Goal: Task Accomplishment & Management: Complete application form

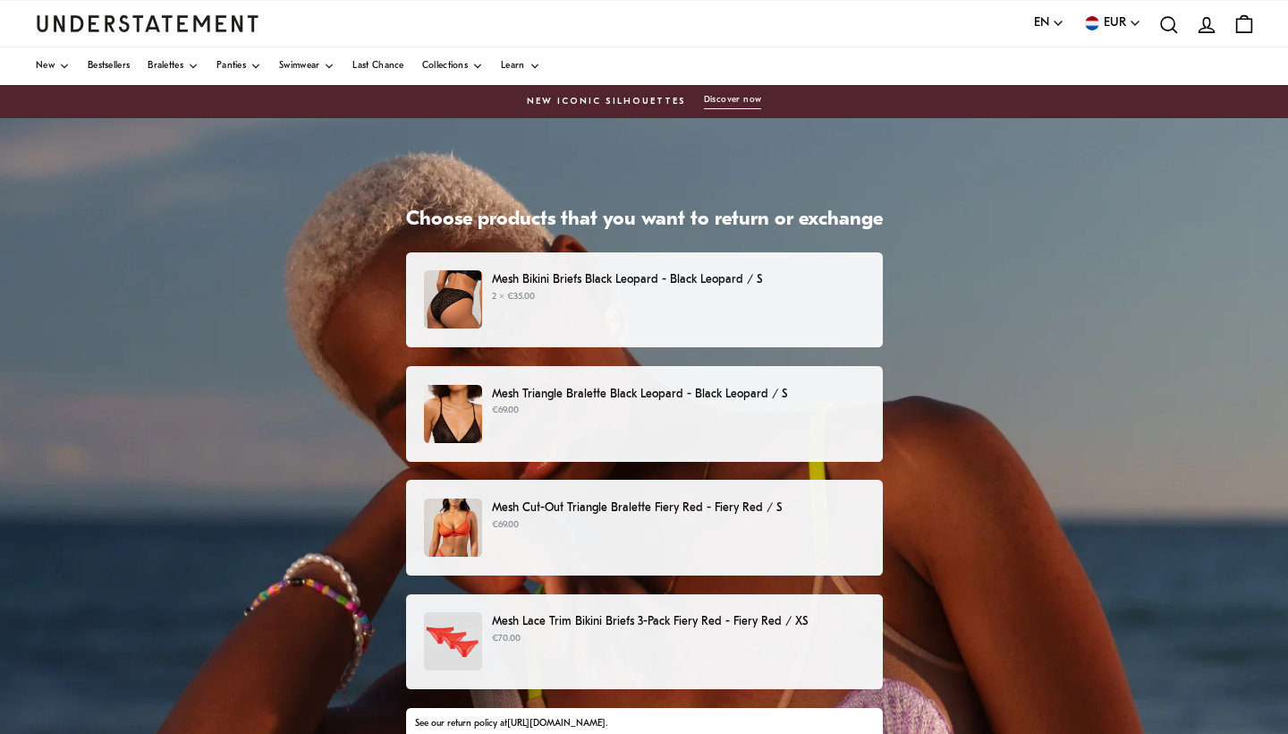
click at [731, 398] on p "Mesh Triangle Bralette Black Leopard - Black Leopard / S" at bounding box center [678, 394] width 372 height 19
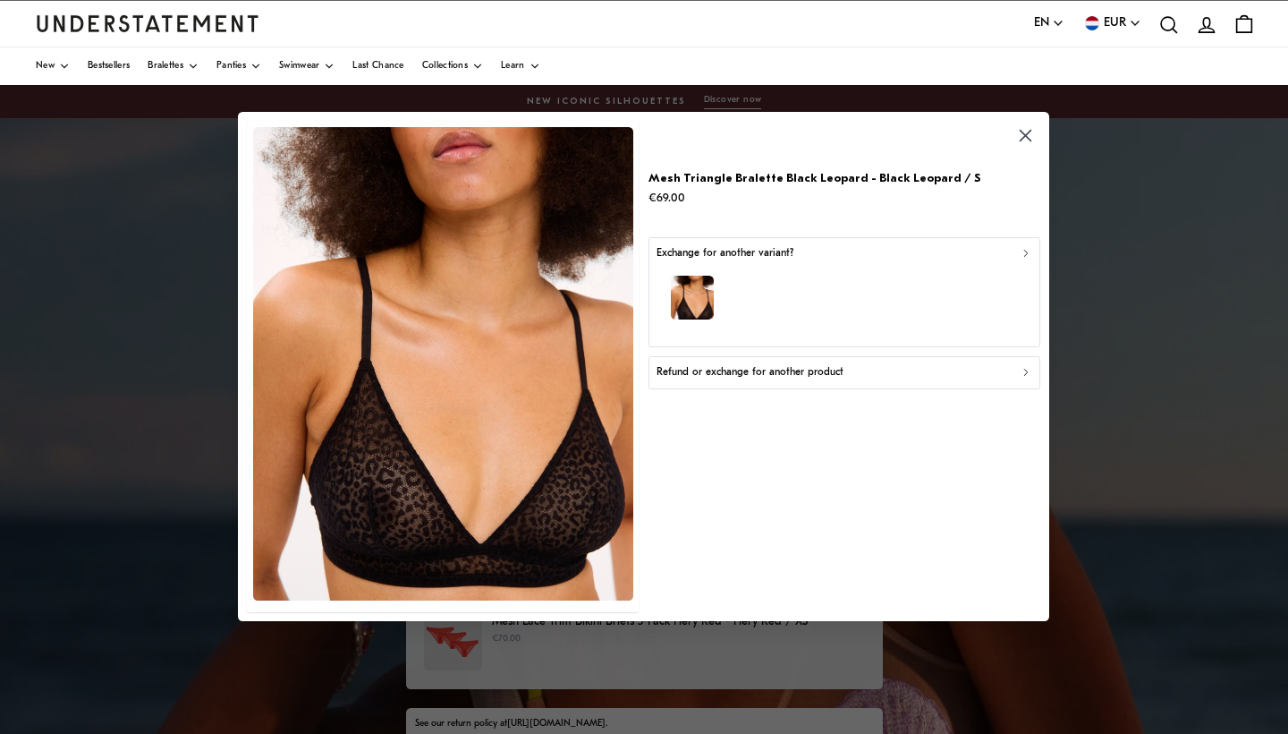
click at [1025, 370] on icon "button" at bounding box center [1027, 373] width 4 height 6
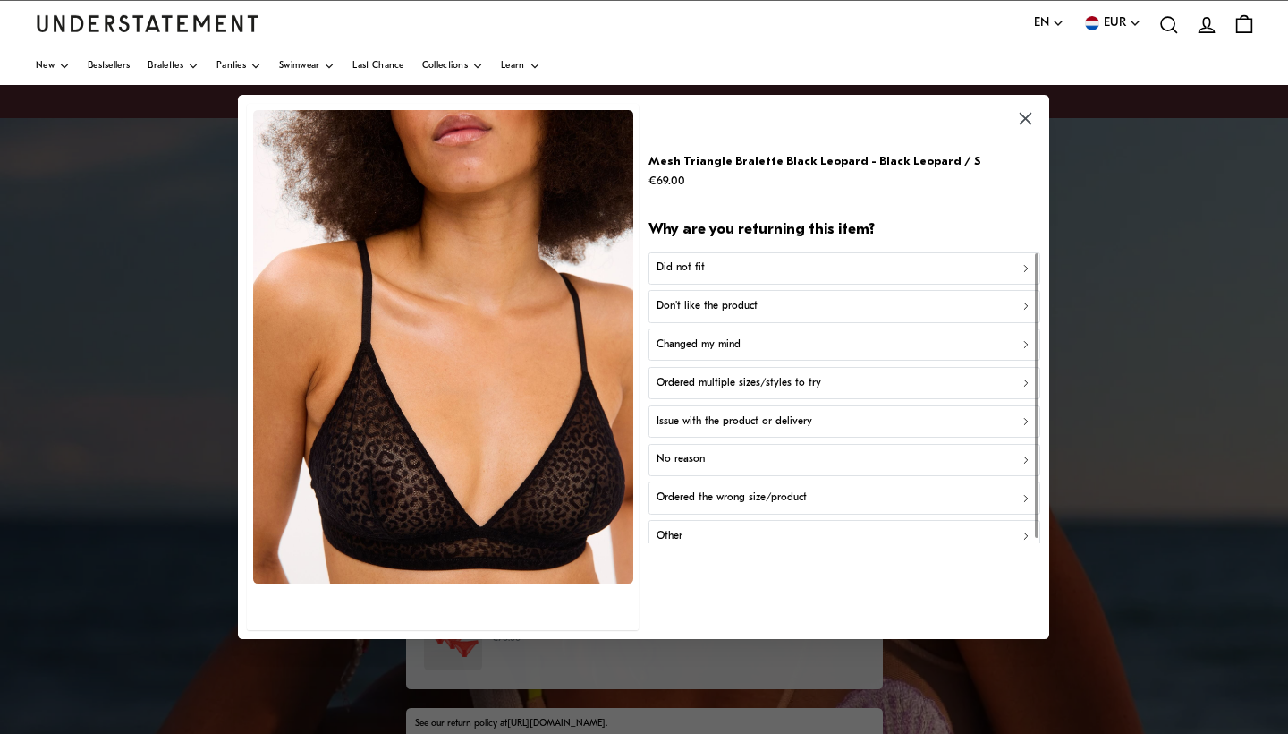
click at [1009, 489] on div "Ordered the wrong size/product" at bounding box center [845, 497] width 376 height 17
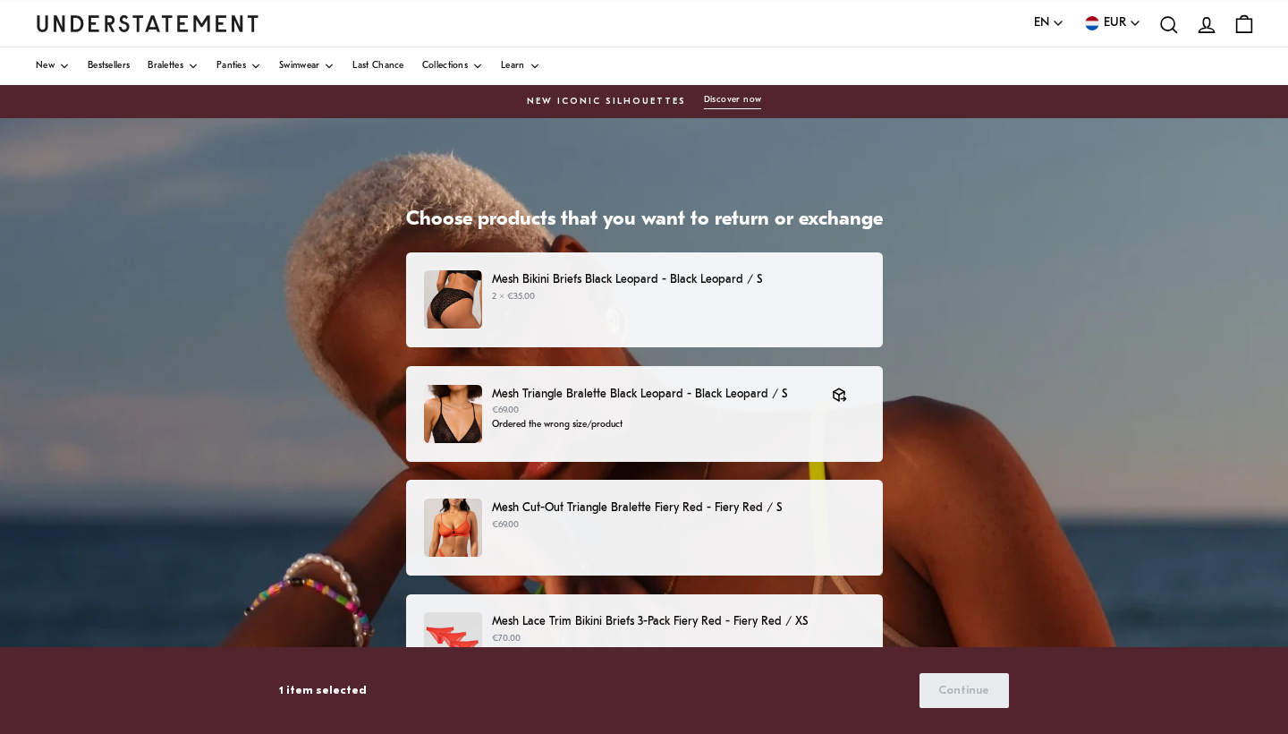
click at [721, 511] on p "Mesh Cut-Out Triangle Bralette Fiery Red - Fiery Red / S" at bounding box center [678, 507] width 372 height 19
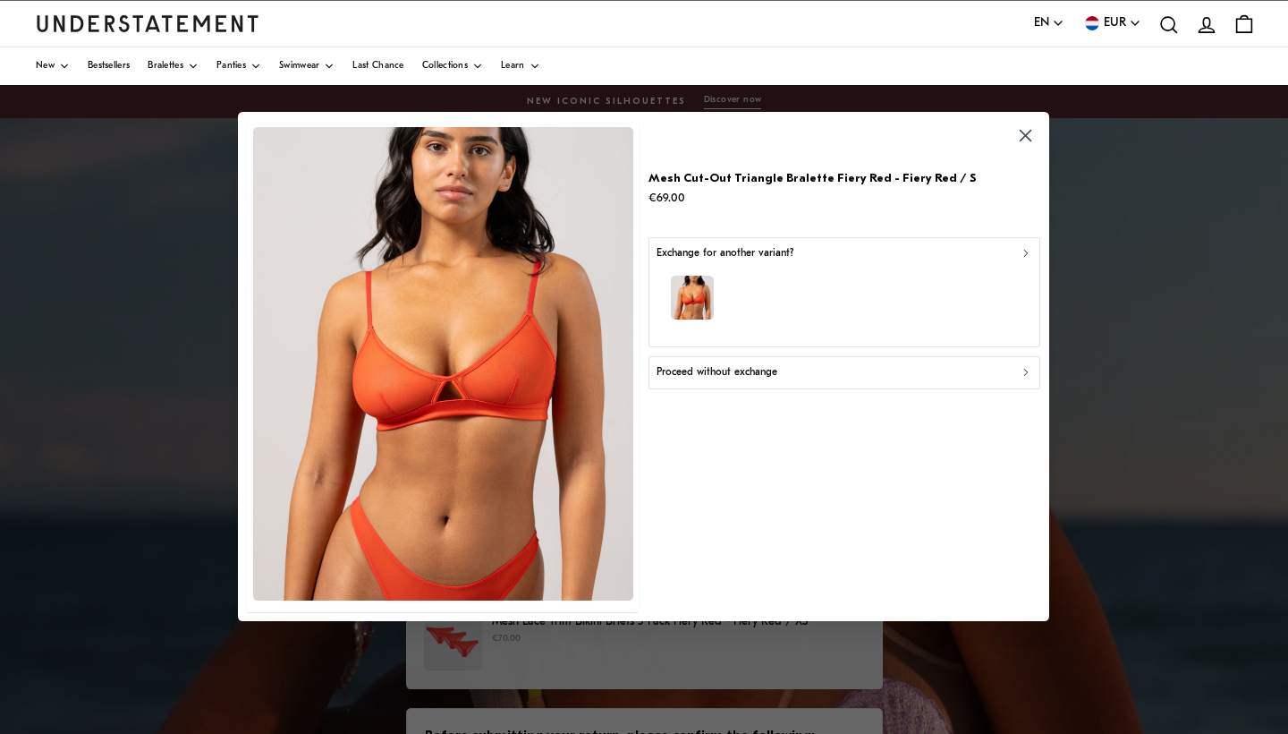
click at [1025, 246] on div "Exchange for another variant?" at bounding box center [845, 253] width 376 height 17
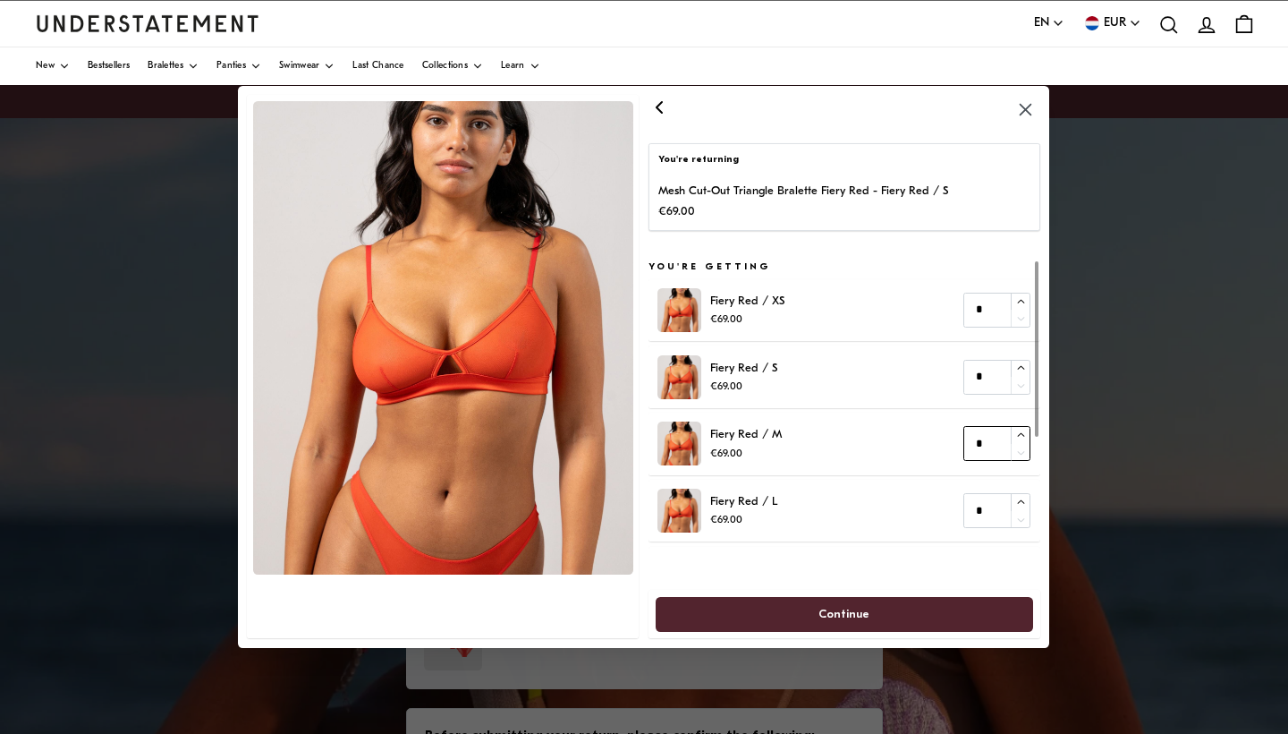
click at [990, 442] on input "*" at bounding box center [997, 443] width 67 height 35
type input "*"
click at [883, 602] on span "Continue" at bounding box center [844, 614] width 339 height 33
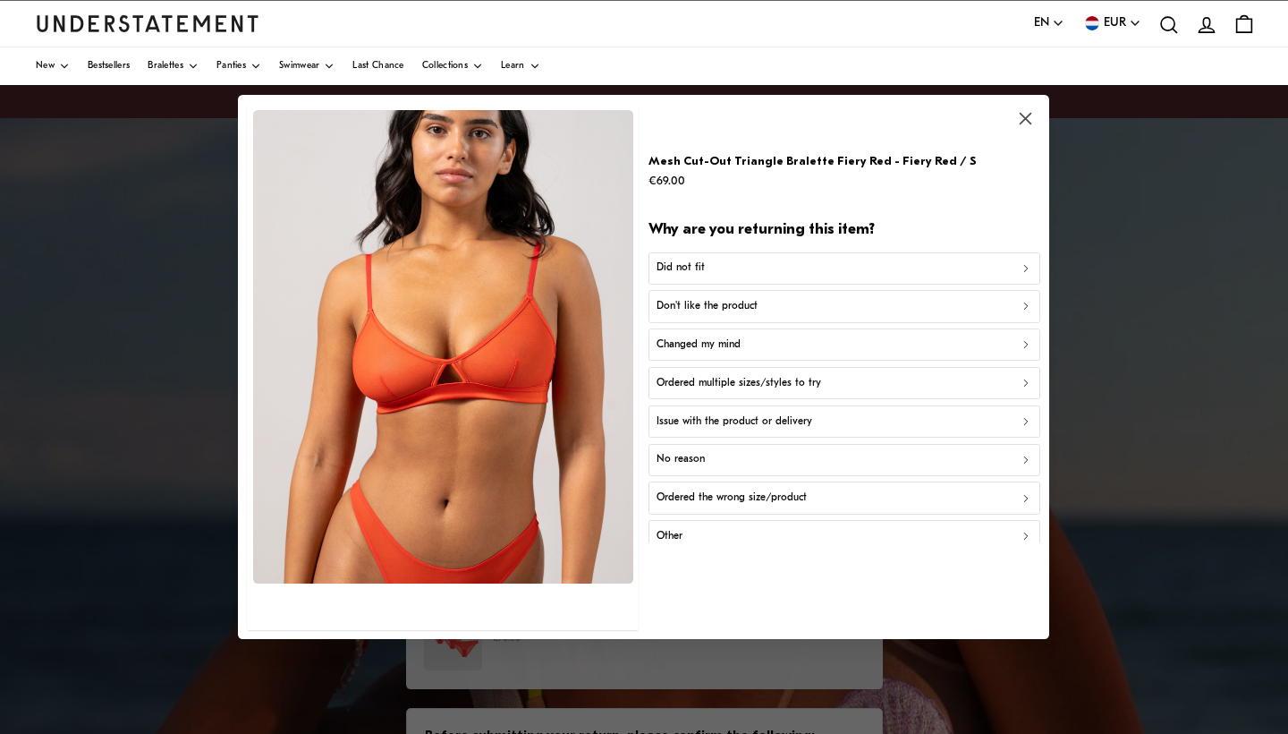
click at [1025, 112] on icon "button" at bounding box center [1026, 118] width 21 height 21
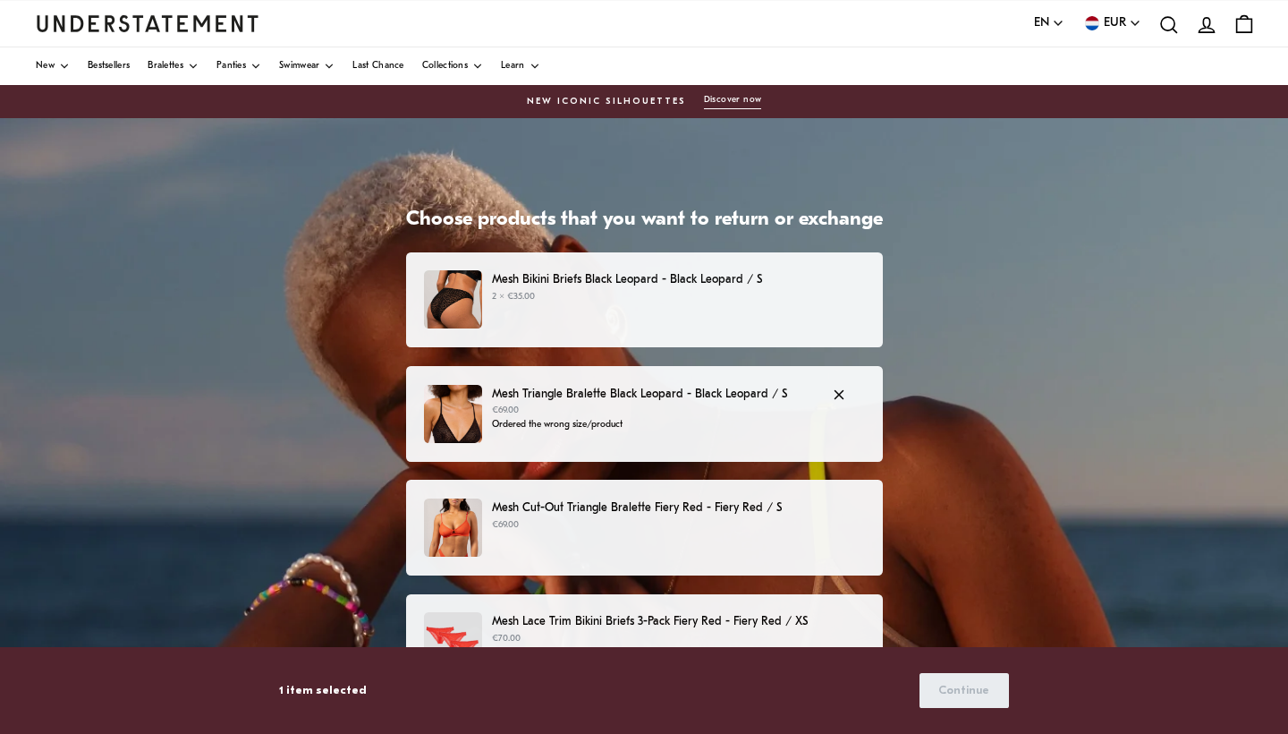
click at [730, 410] on p "€69.00" at bounding box center [653, 411] width 322 height 14
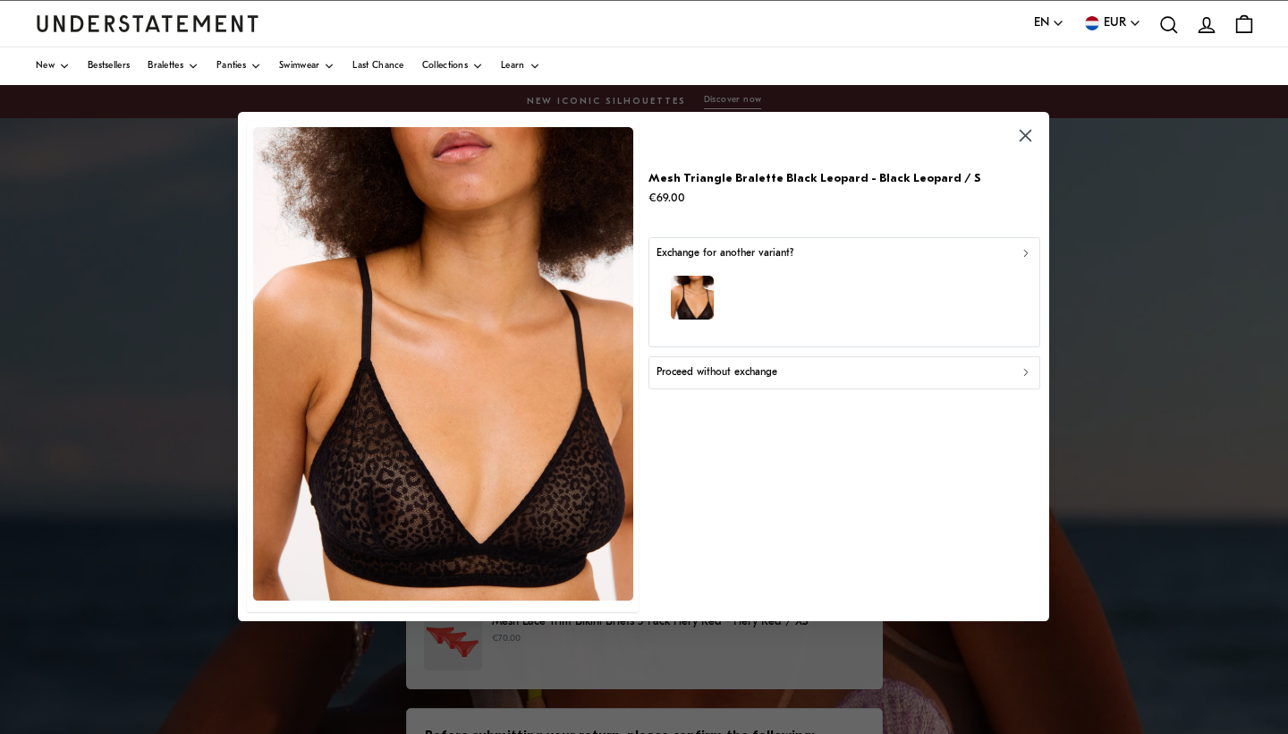
click at [1028, 249] on icon "button" at bounding box center [1026, 253] width 13 height 13
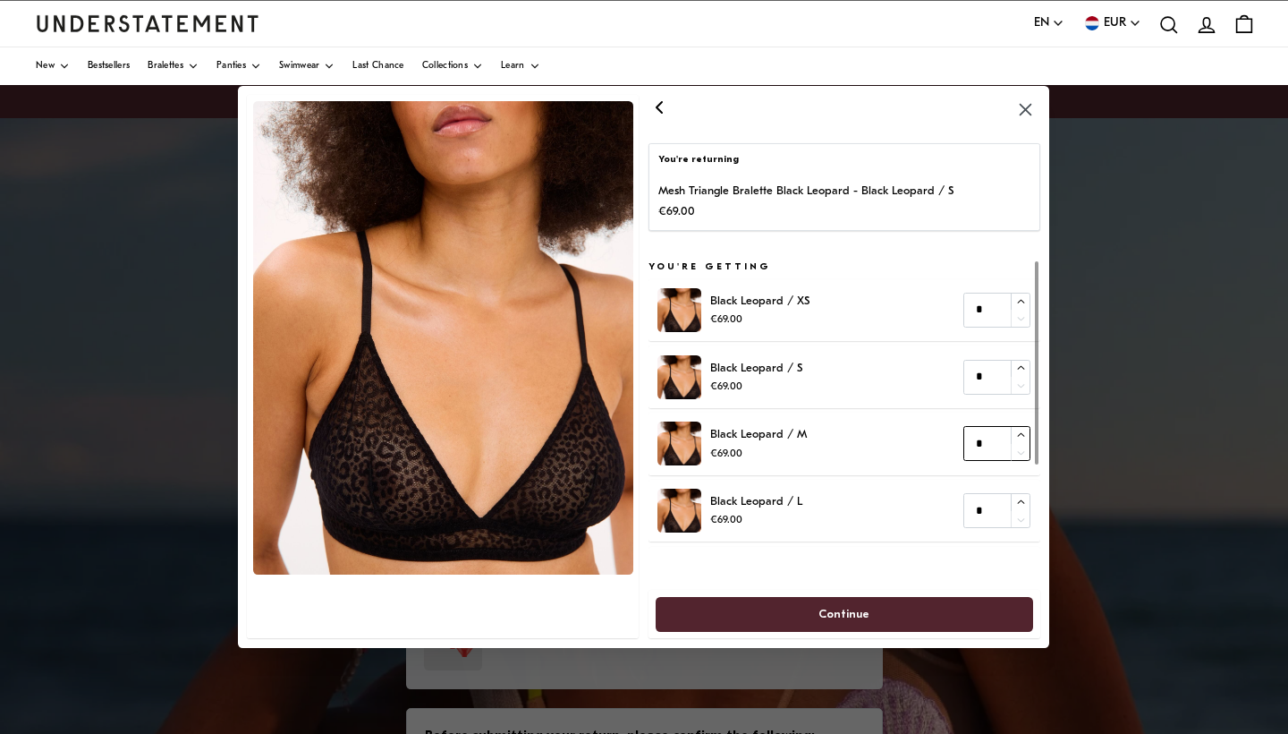
click at [987, 441] on input "*" at bounding box center [997, 443] width 67 height 35
type input "*"
click at [917, 611] on span "Continue" at bounding box center [844, 614] width 339 height 33
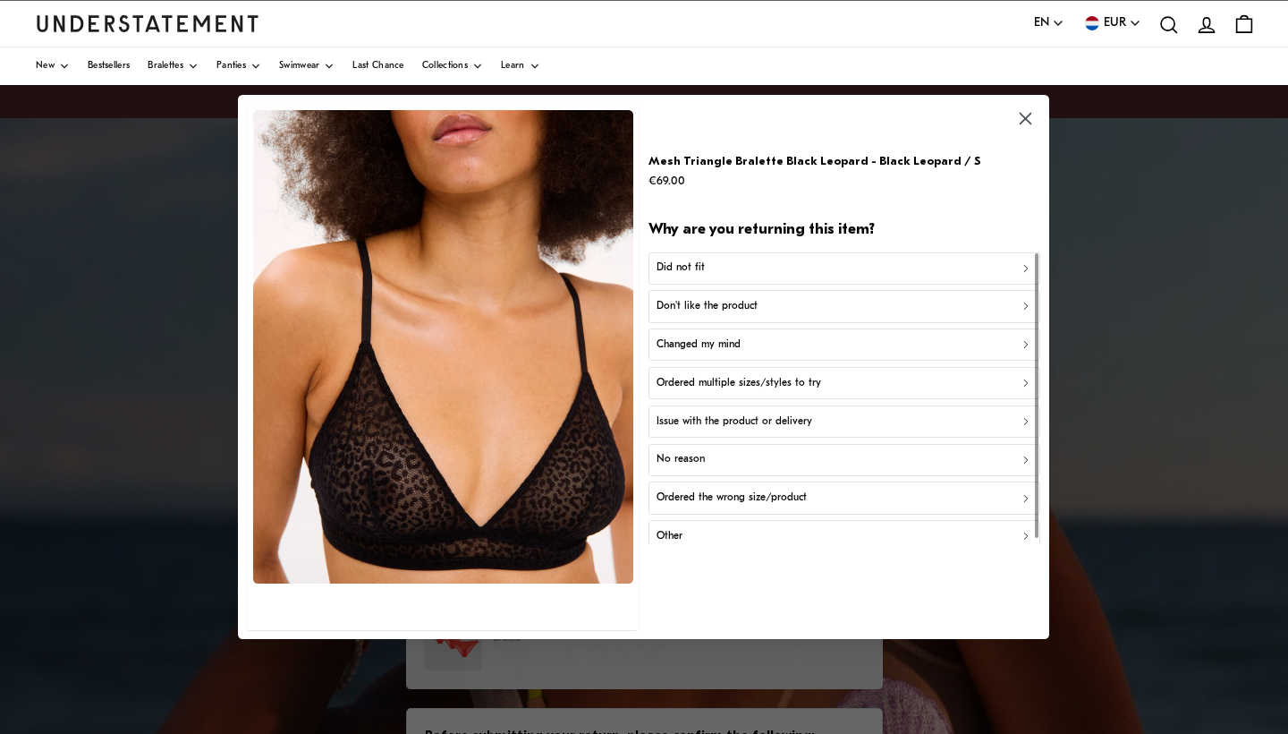
click at [916, 489] on div "Ordered the wrong size/product" at bounding box center [845, 497] width 376 height 17
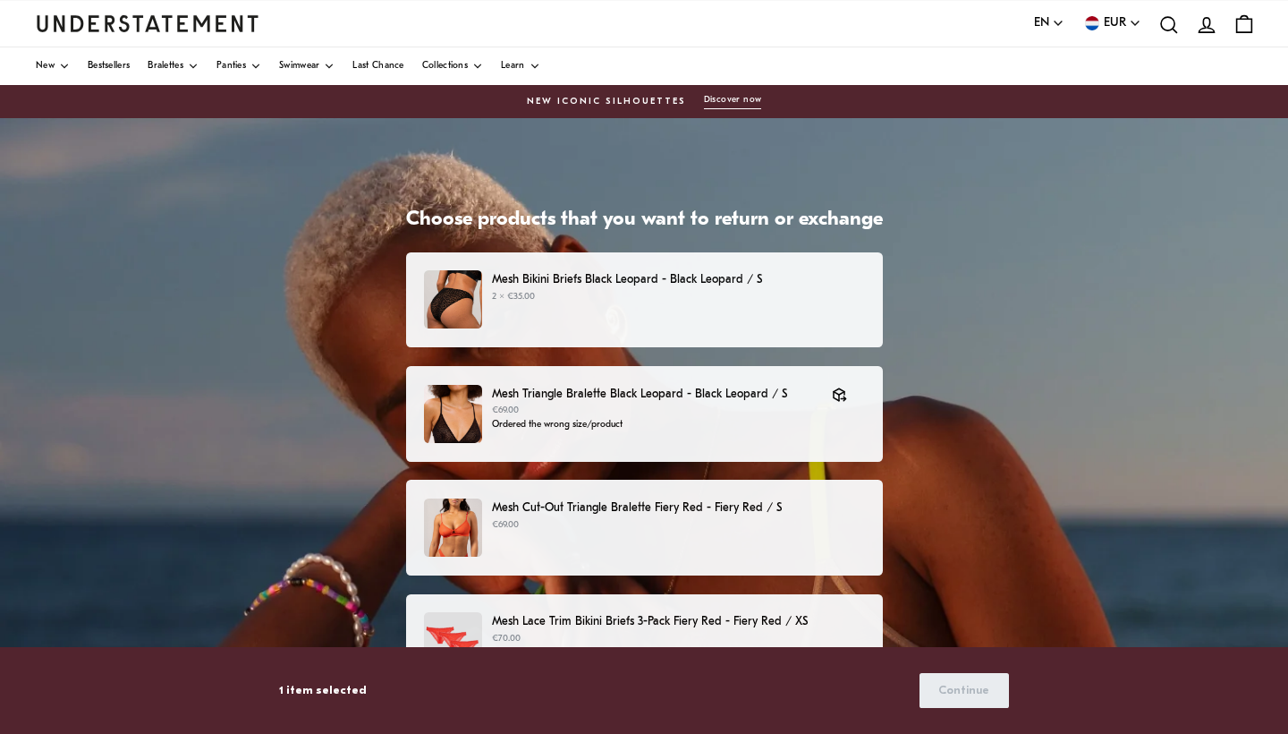
click at [705, 514] on p "Mesh Cut-Out Triangle Bralette Fiery Red - Fiery Red / S" at bounding box center [678, 507] width 372 height 19
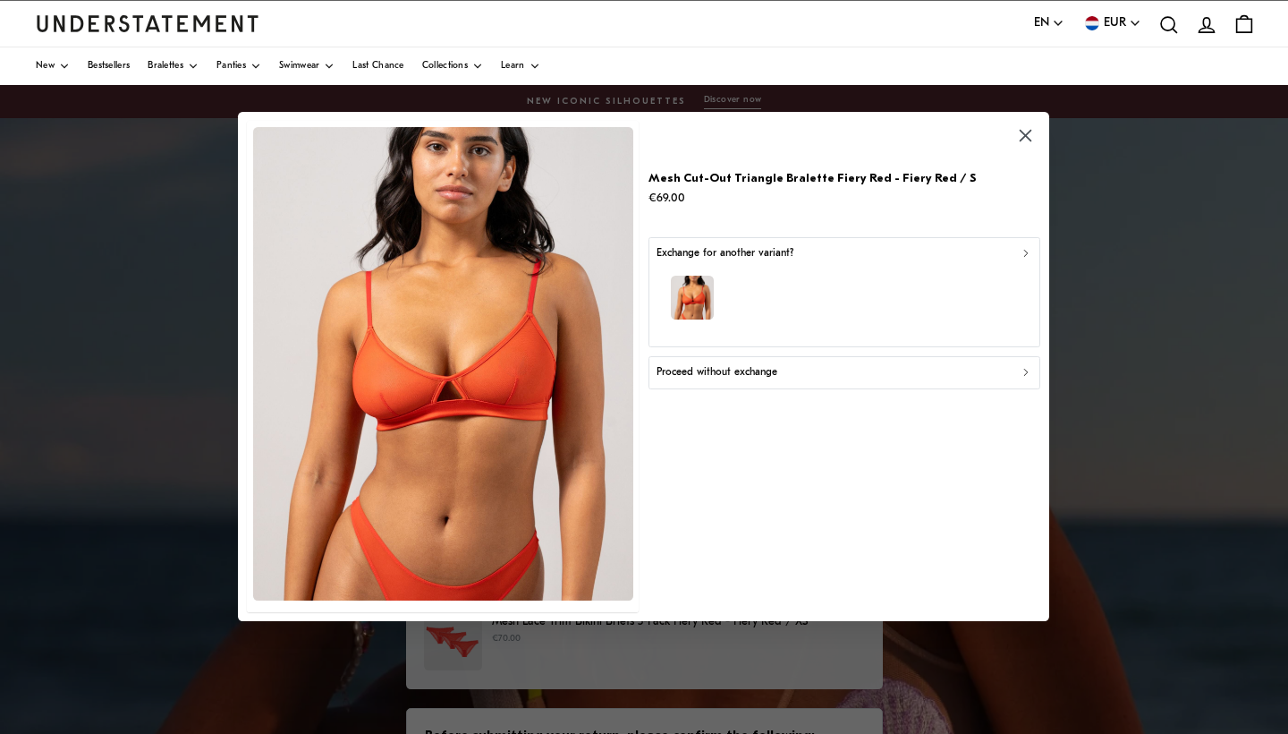
click at [1024, 260] on div "Exchange for another variant?" at bounding box center [845, 253] width 376 height 17
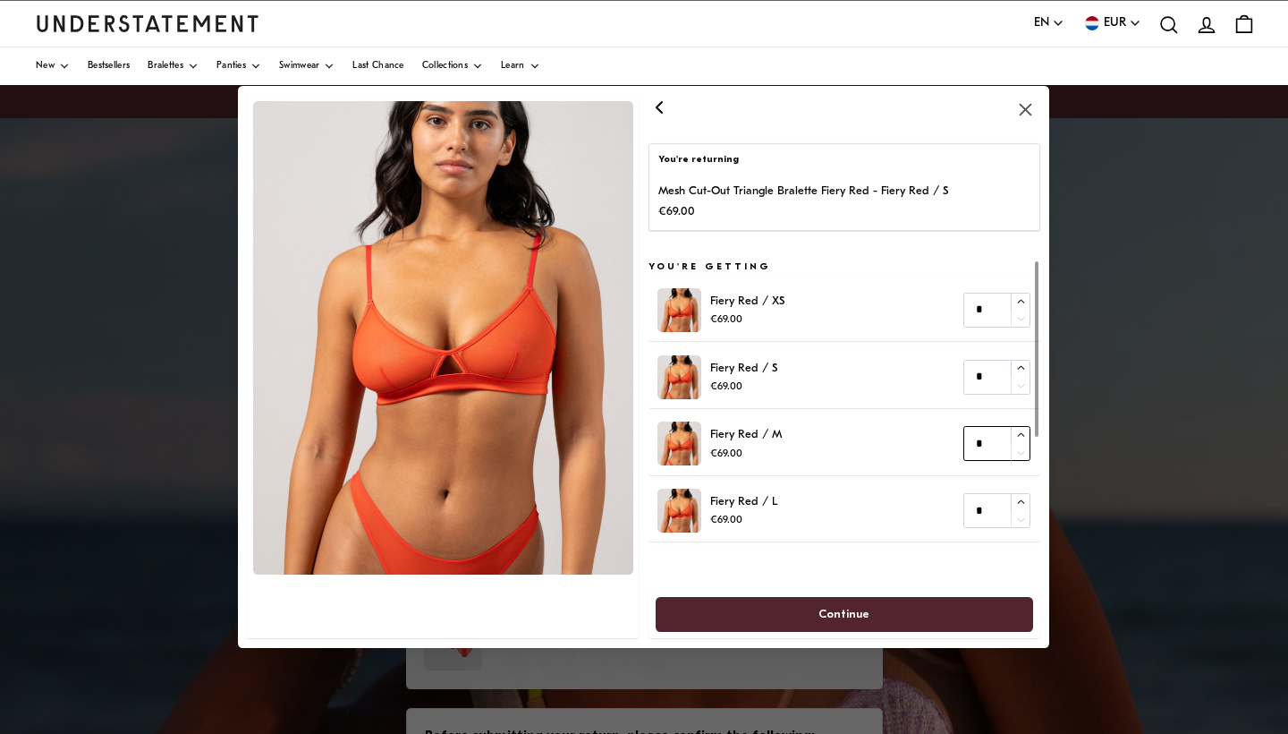
click at [994, 440] on input "*" at bounding box center [997, 443] width 67 height 35
type input "*"
click at [860, 607] on span "Continue" at bounding box center [845, 614] width 51 height 33
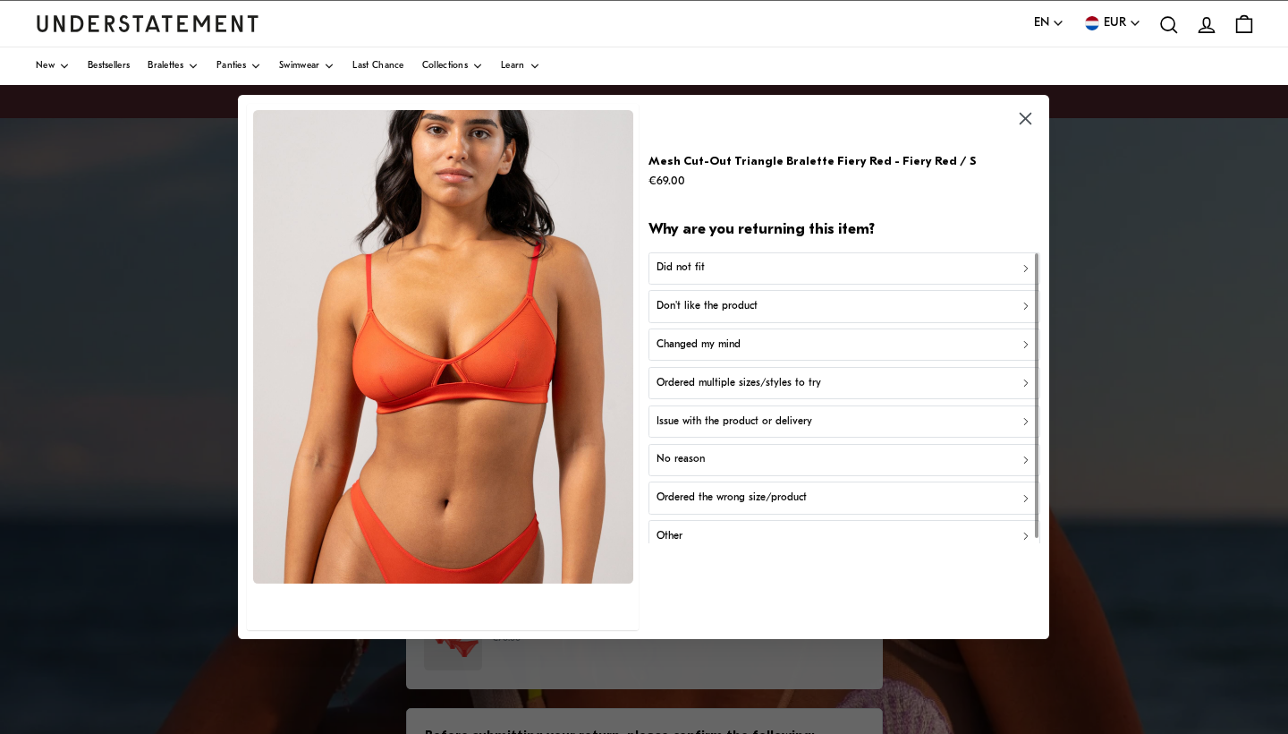
click at [820, 492] on div "Ordered the wrong size/product" at bounding box center [845, 497] width 376 height 17
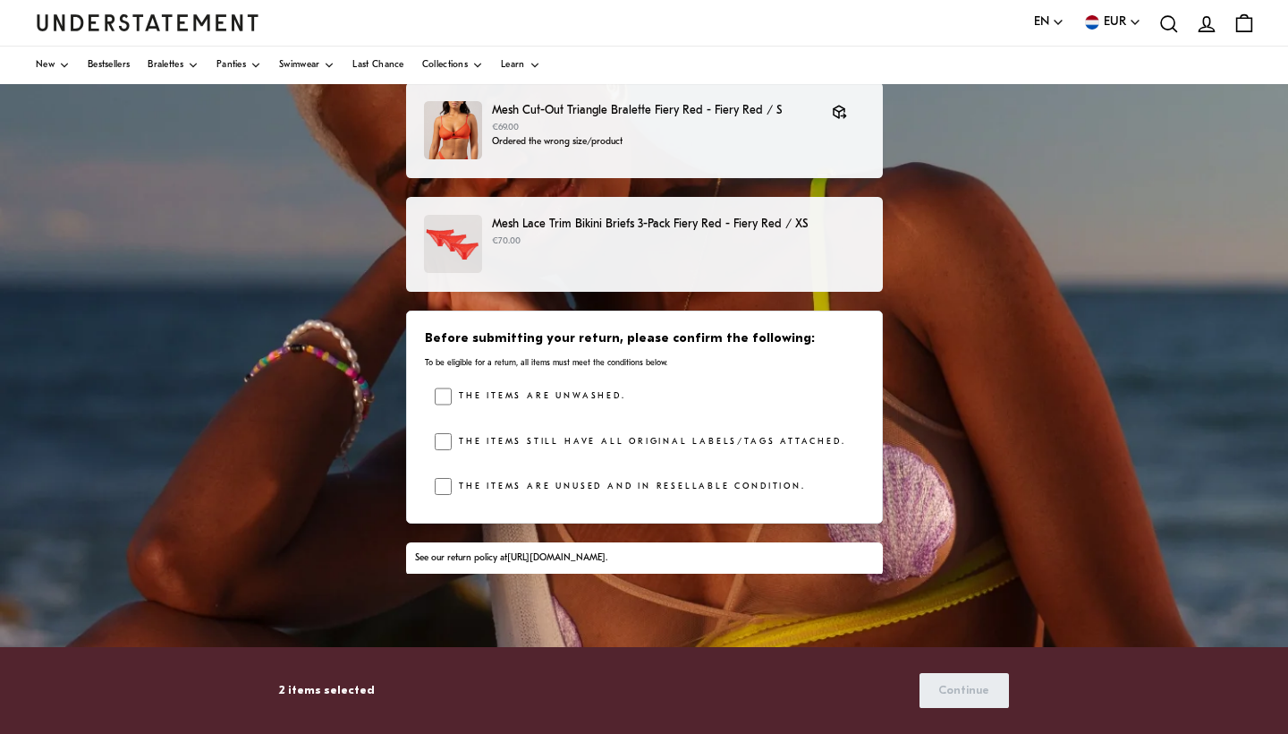
scroll to position [234, 0]
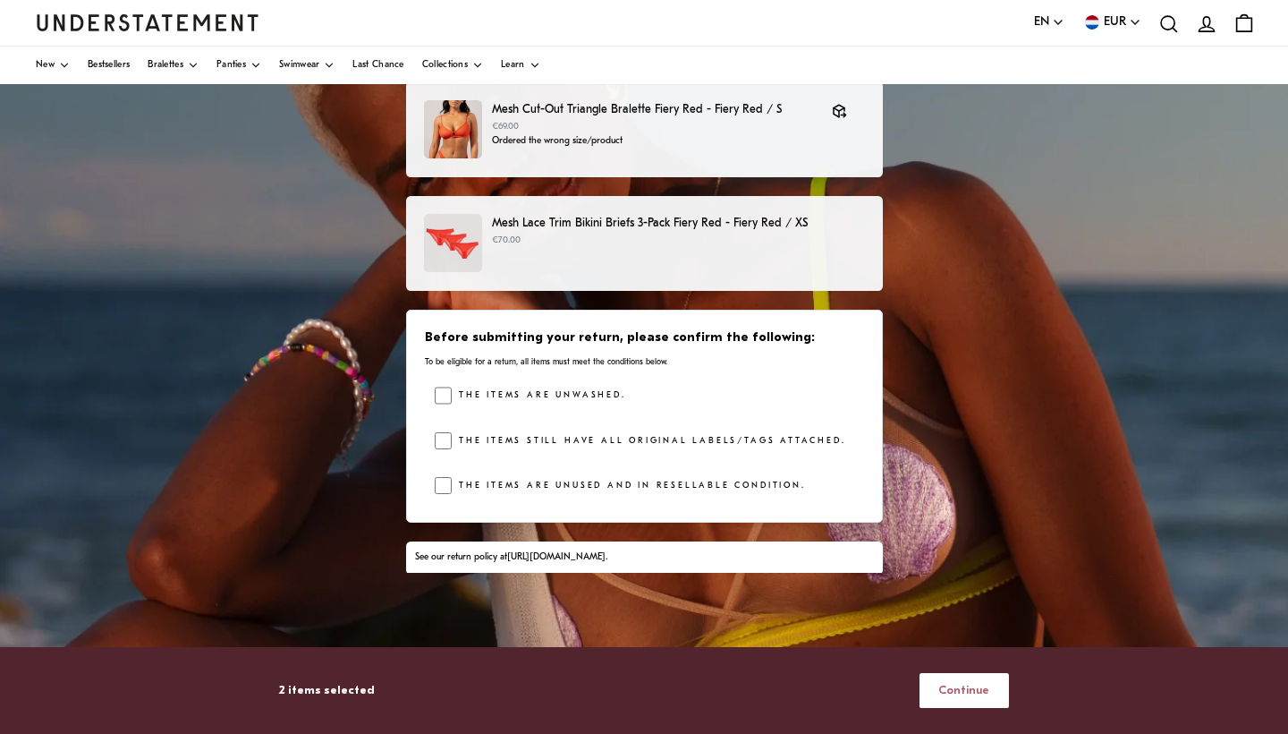
click at [973, 688] on span "Continue" at bounding box center [964, 690] width 51 height 33
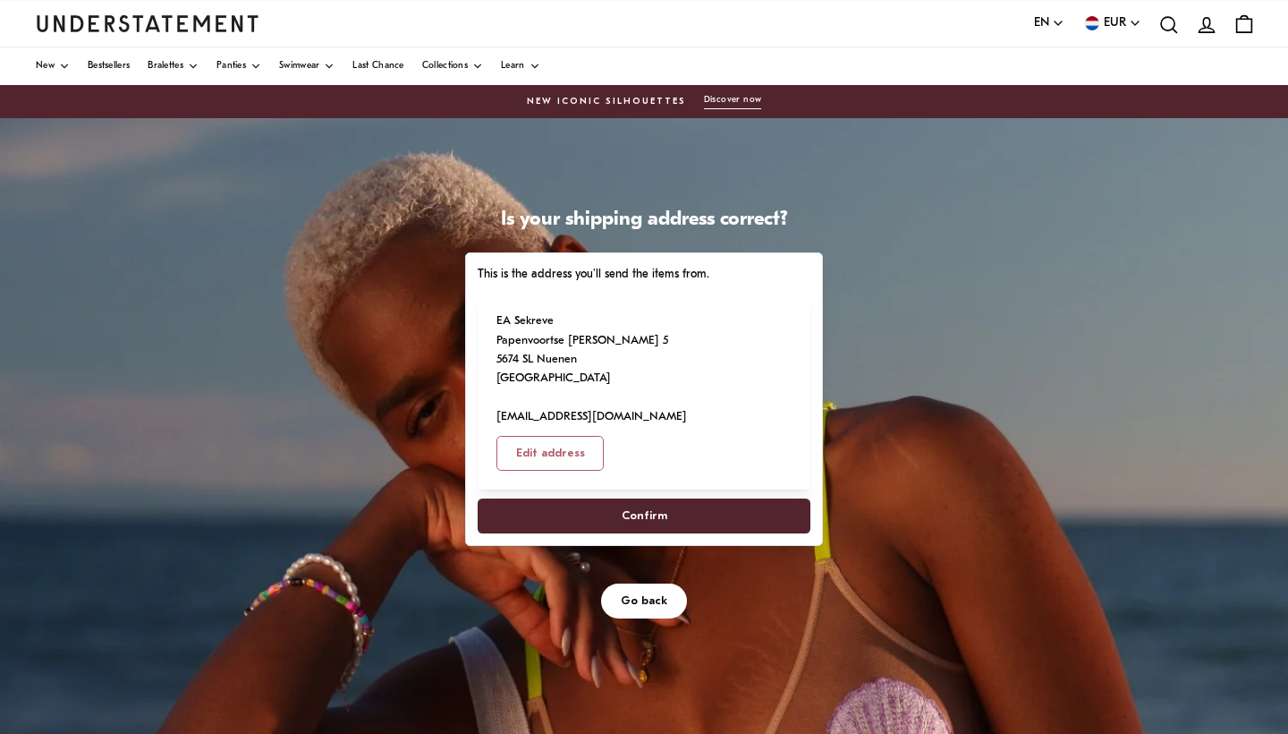
click at [704, 499] on span "Confirm" at bounding box center [643, 515] width 293 height 33
select select "**"
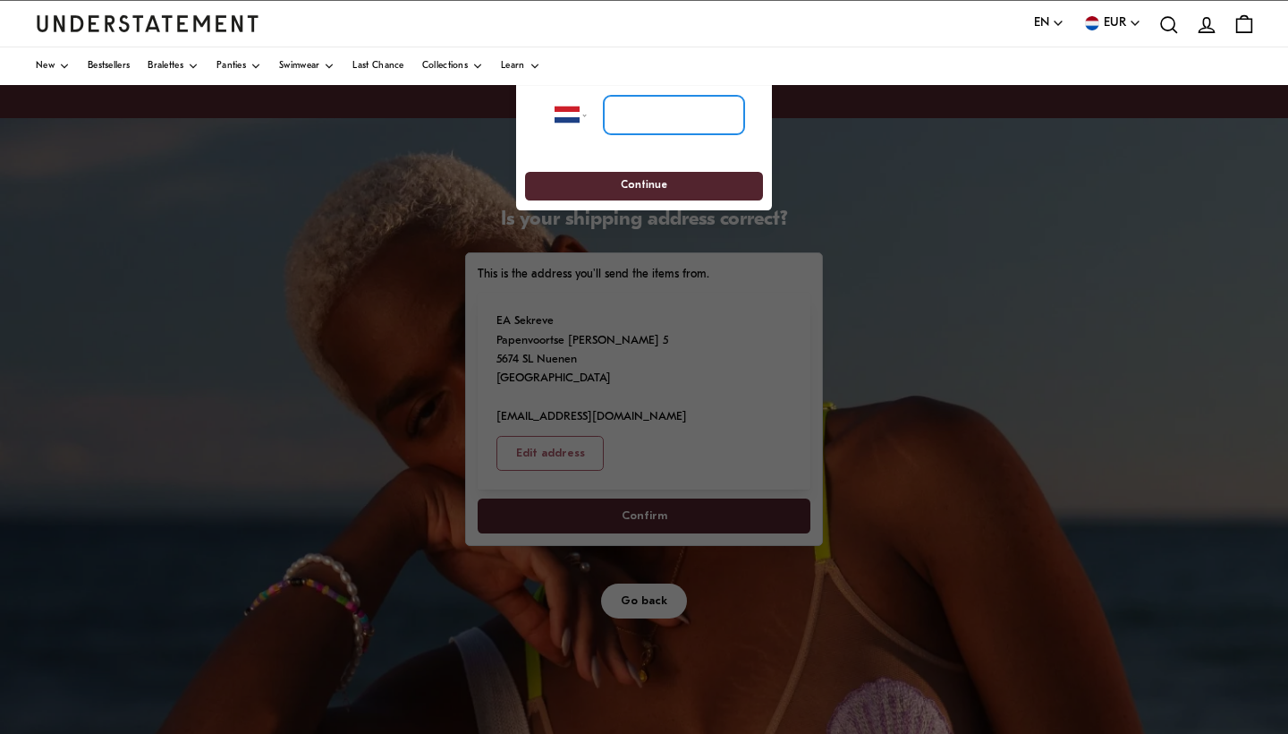
click at [619, 113] on input "tel" at bounding box center [674, 115] width 140 height 39
type input "**********"
click at [608, 180] on span "Continue" at bounding box center [643, 187] width 205 height 28
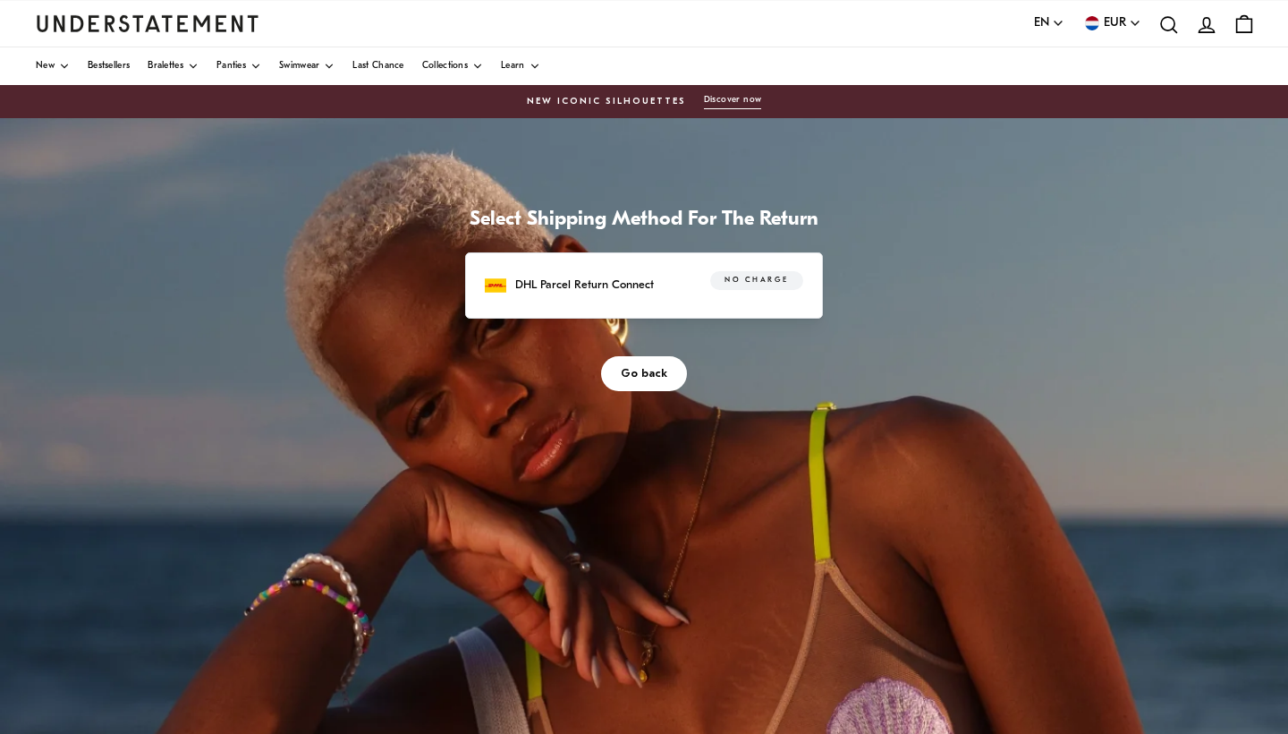
click at [761, 276] on span "No charge" at bounding box center [757, 281] width 64 height 18
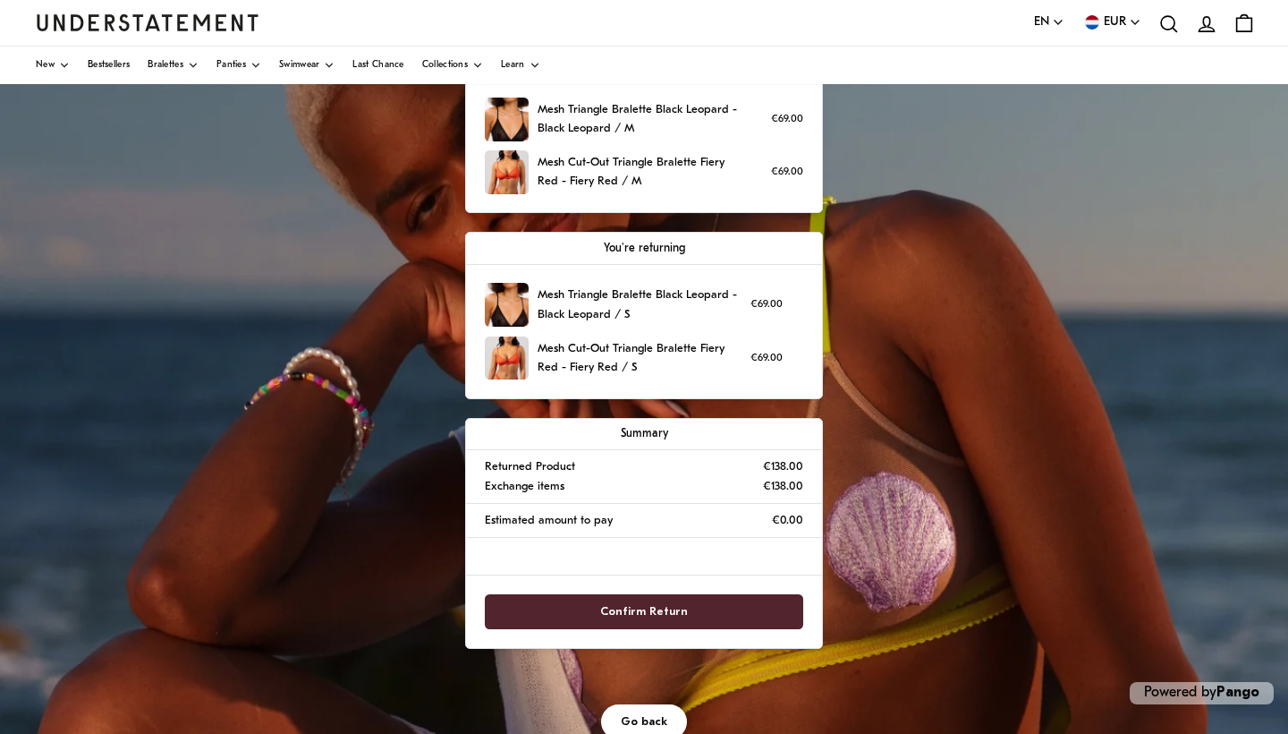
scroll to position [208, 0]
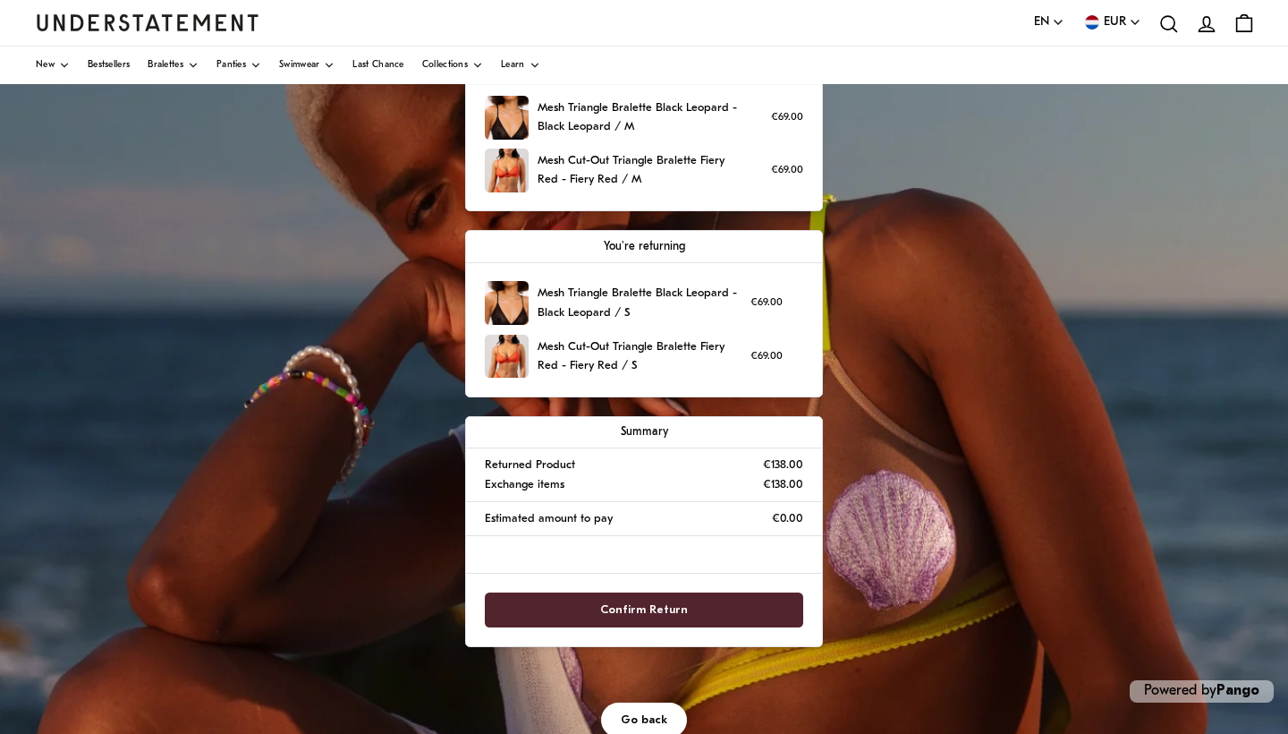
click at [648, 599] on span "Confirm Return" at bounding box center [644, 609] width 88 height 33
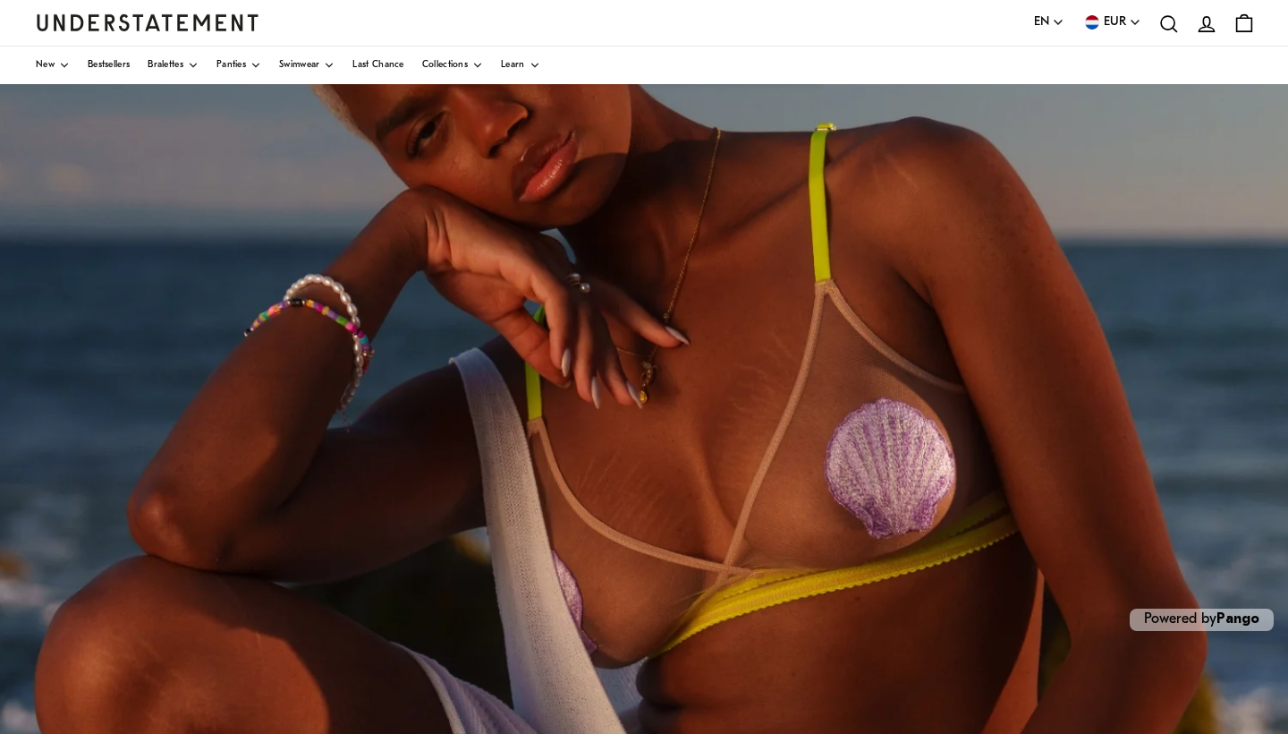
scroll to position [279, 0]
